Goal: Information Seeking & Learning: Learn about a topic

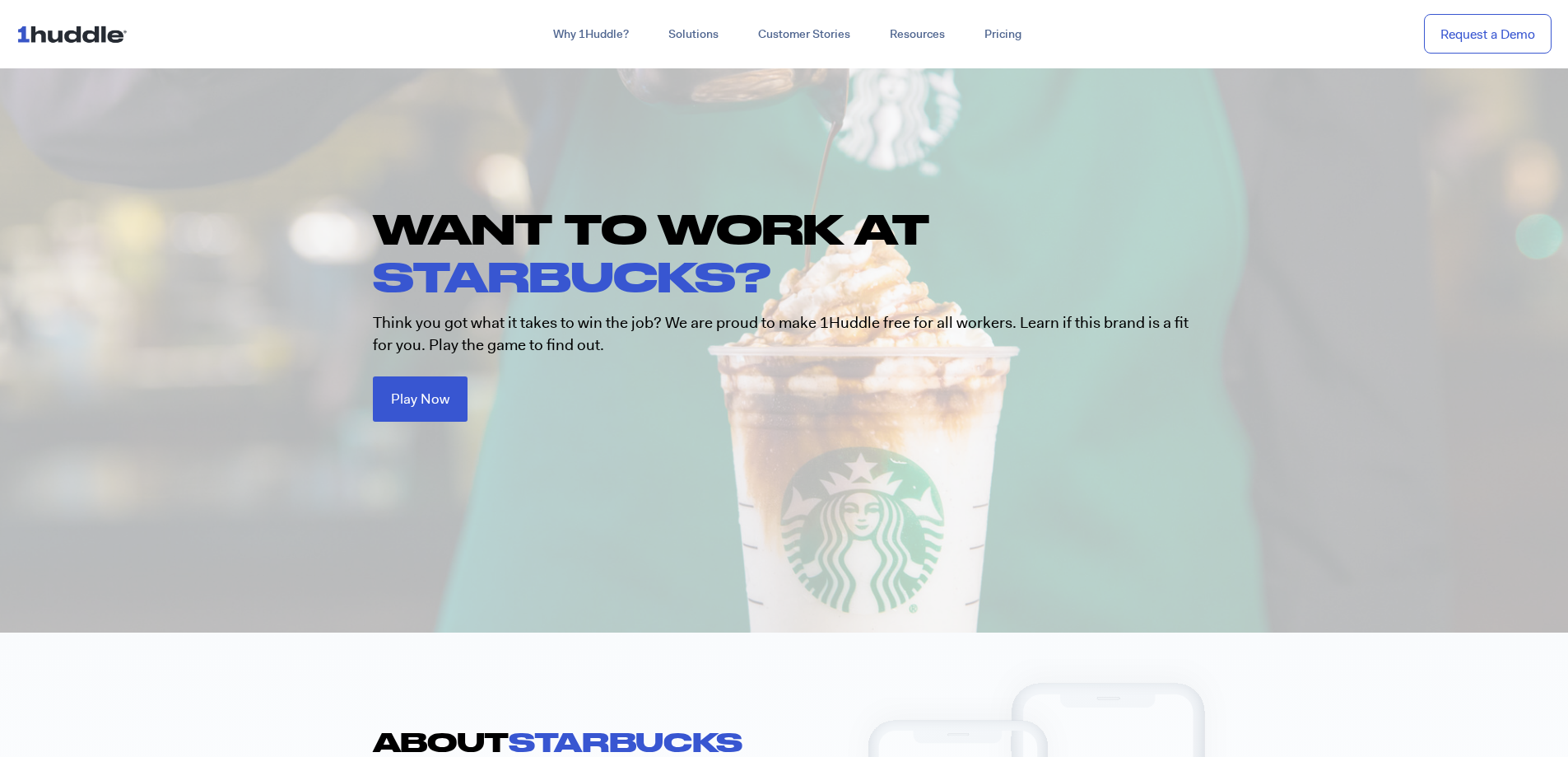
scroll to position [82, 0]
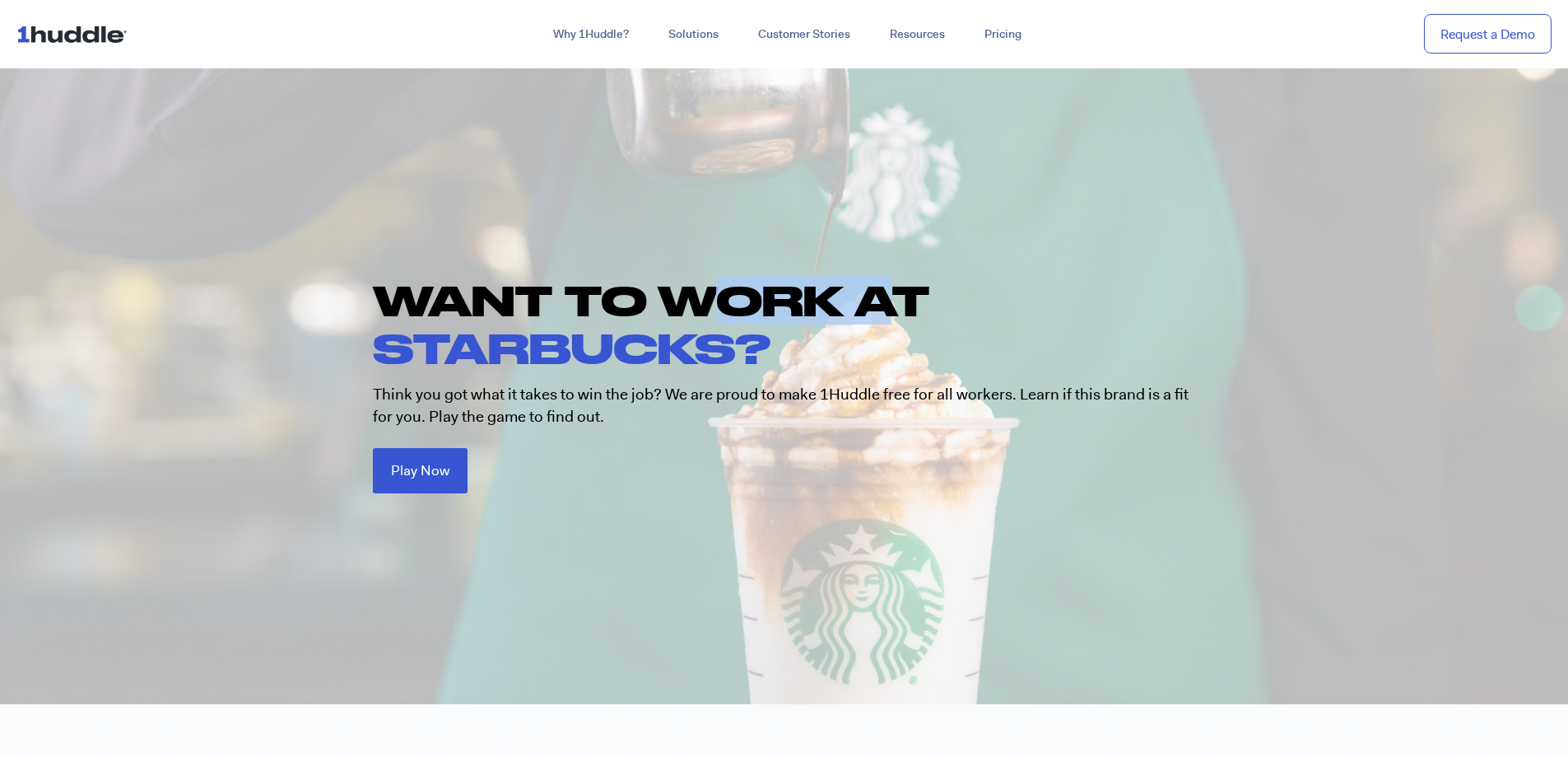
drag, startPoint x: 725, startPoint y: 306, endPoint x: 893, endPoint y: 305, distance: 168.0
click at [893, 305] on h1 "WANT TO WORK AT STARBUCKS?" at bounding box center [792, 323] width 839 height 95
click at [480, 341] on span "STARBUCKS?" at bounding box center [571, 347] width 398 height 48
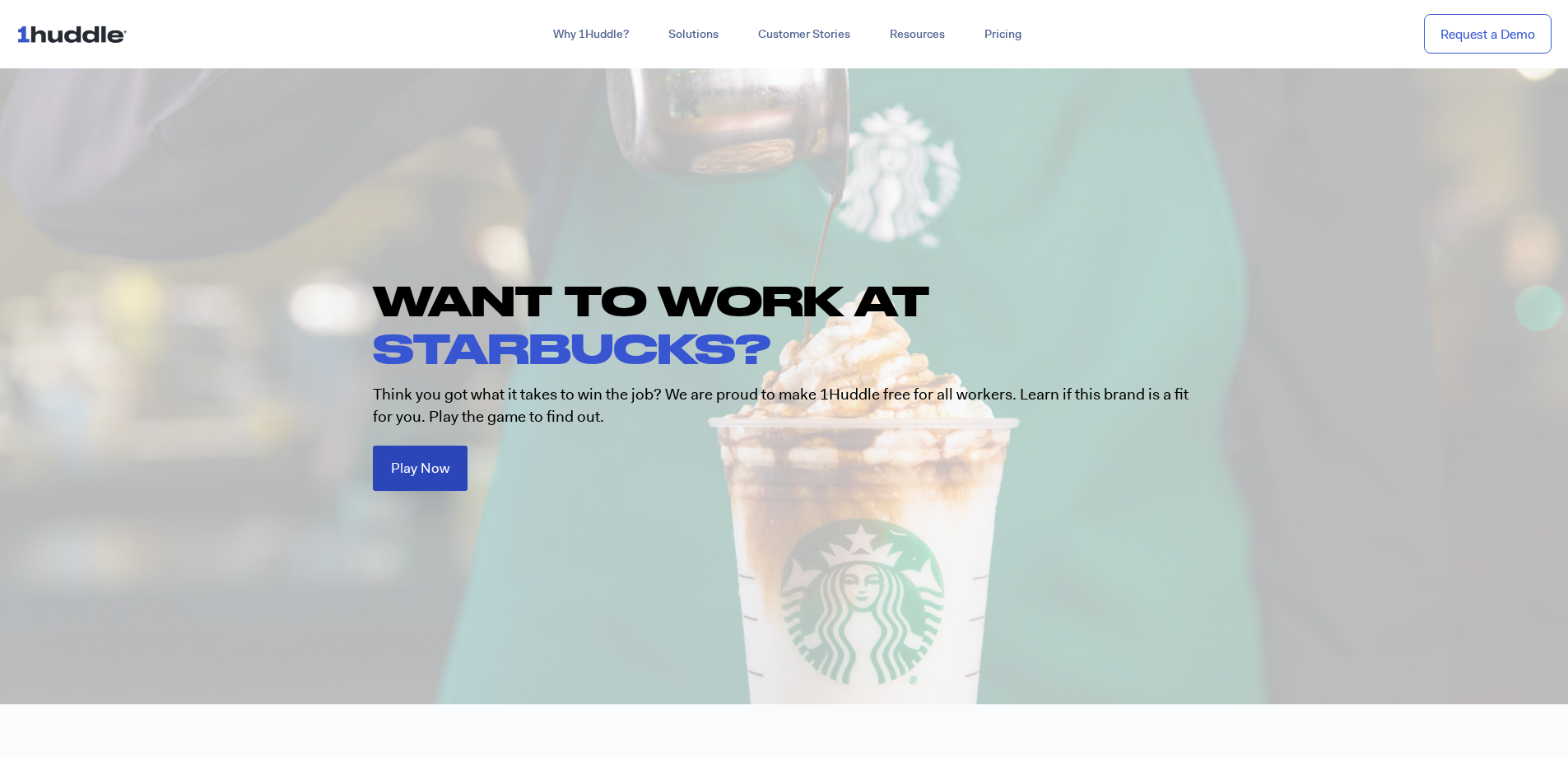
click at [403, 469] on span "Play Now" at bounding box center [420, 468] width 58 height 14
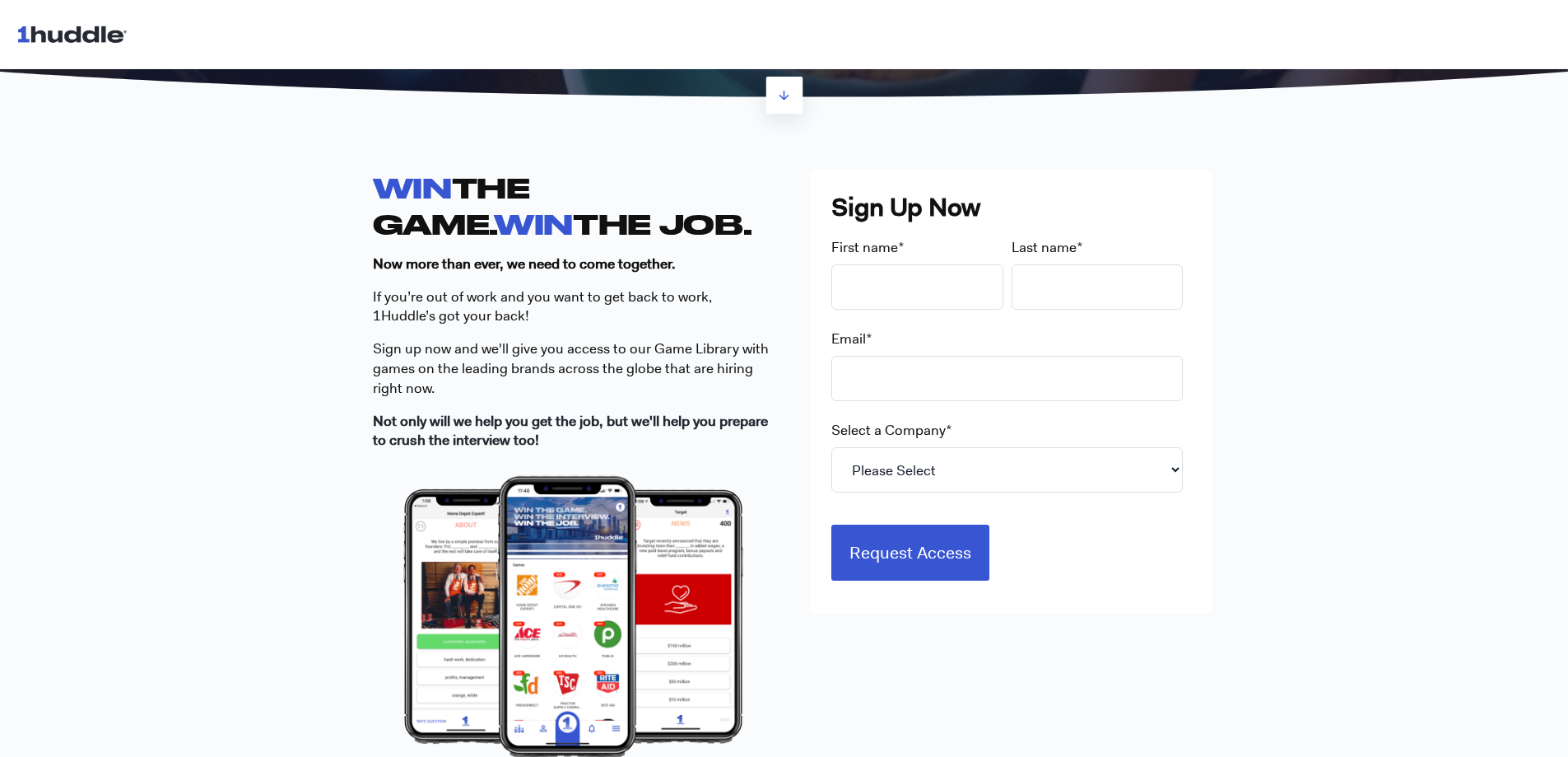
scroll to position [412, 0]
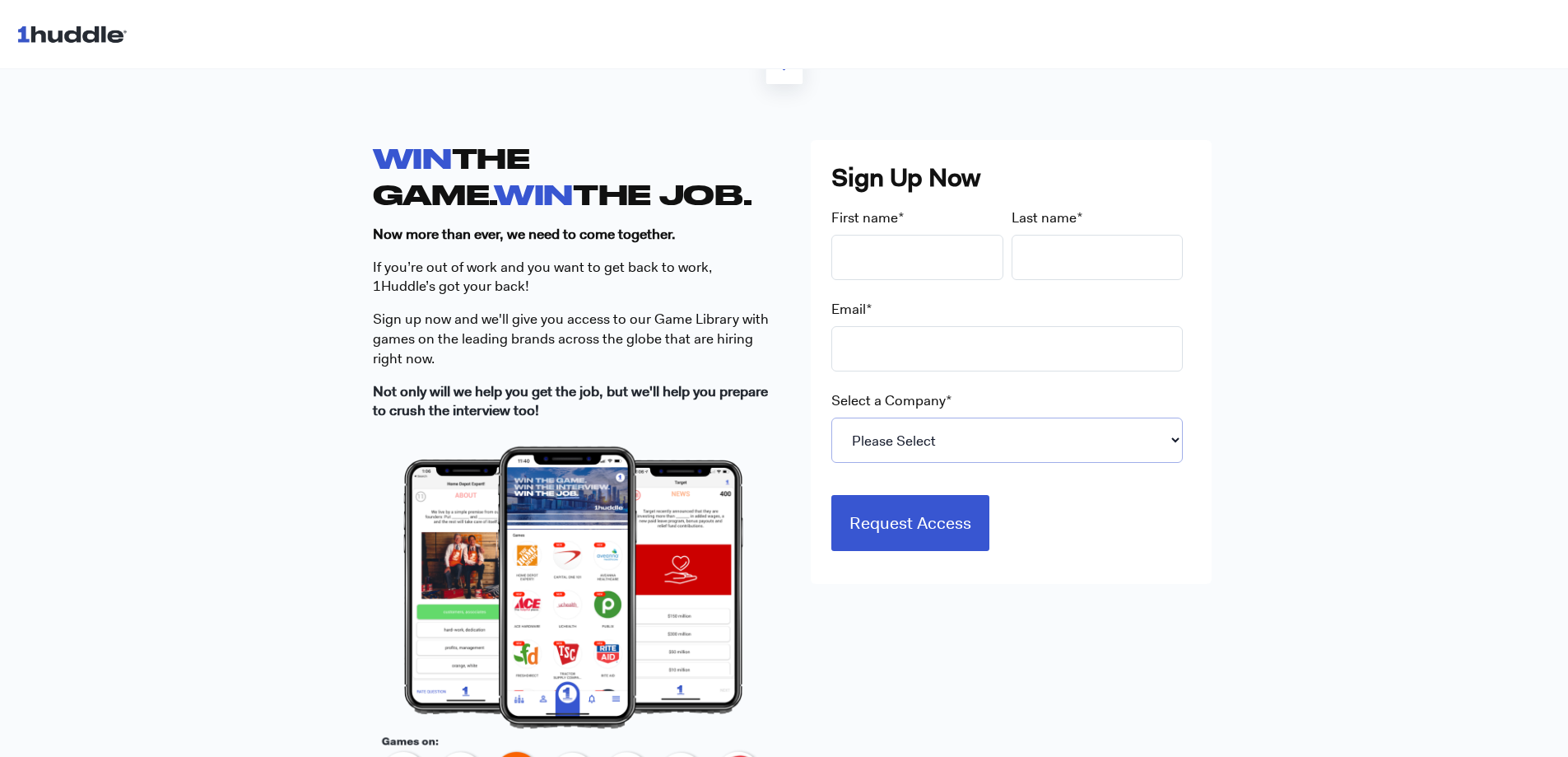
click at [903, 449] on select "Please Select 7-Eleven Ace Hardware Albertsons Companies ALDI Amazon Aveanna He…" at bounding box center [1006, 440] width 351 height 45
click at [521, 317] on span "ign up now and we'll give you access to our Game Library with games on the lead…" at bounding box center [570, 338] width 396 height 57
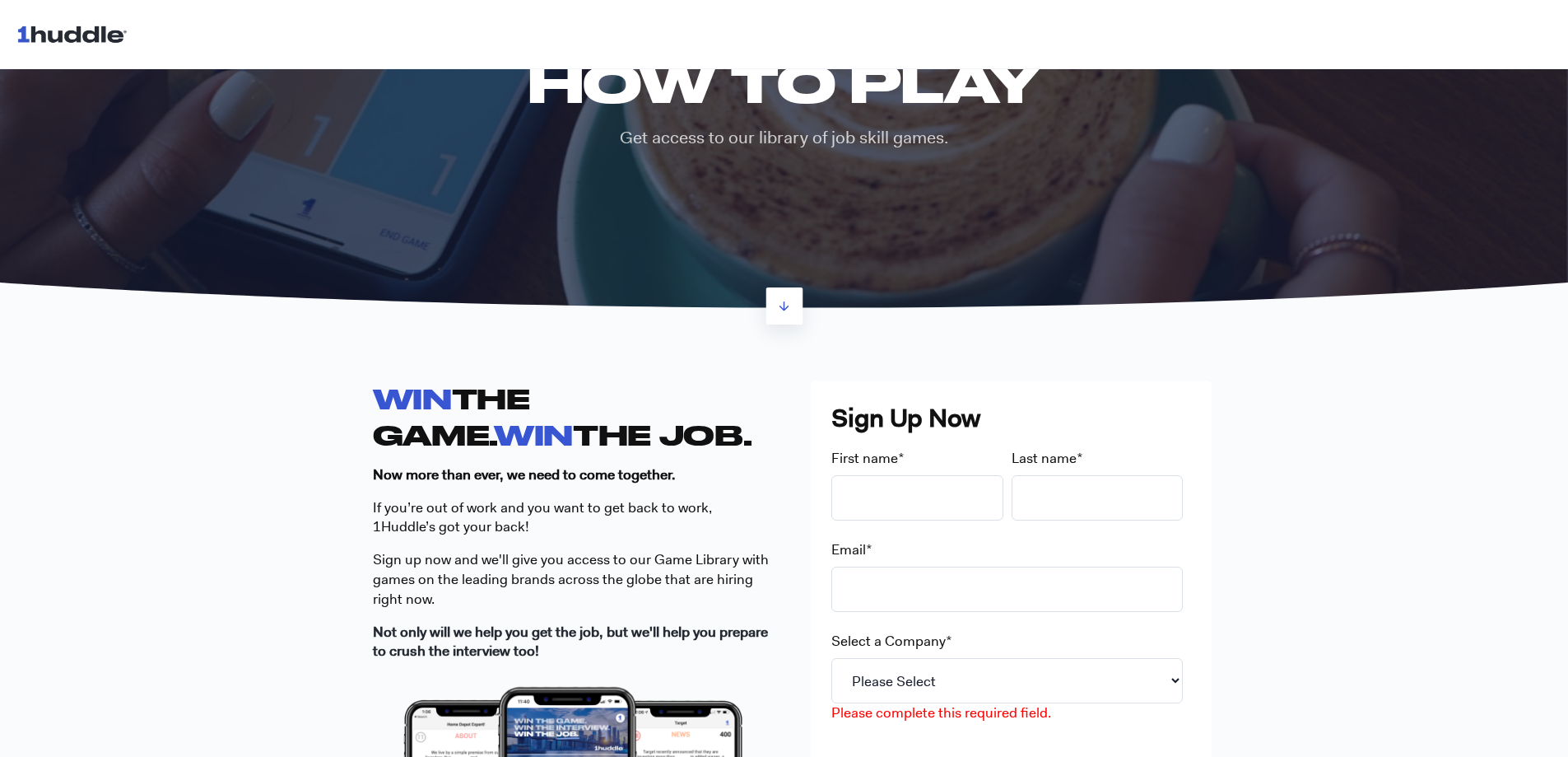
scroll to position [0, 0]
